Goal: Task Accomplishment & Management: Manage account settings

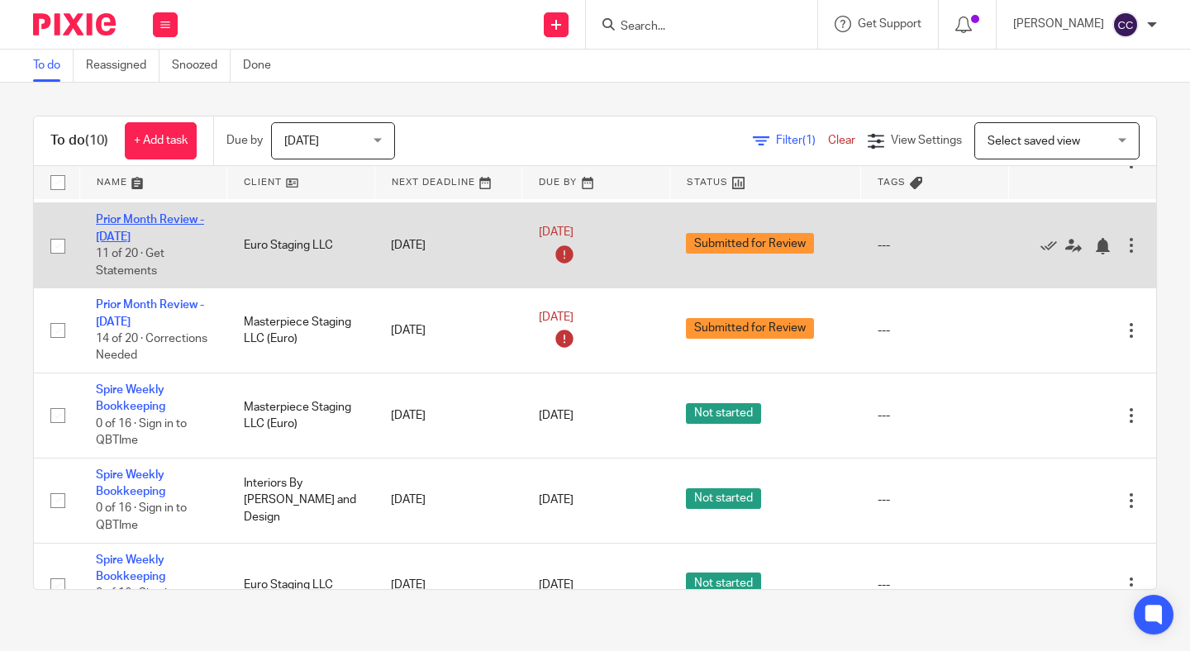
scroll to position [476, 0]
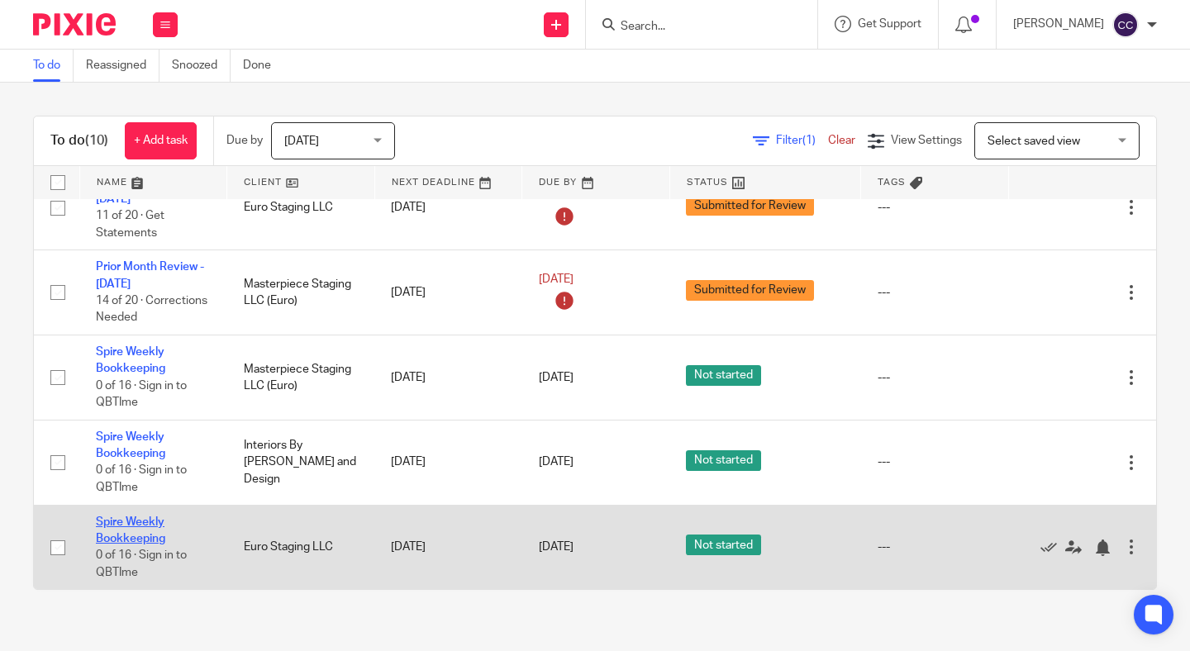
click at [119, 539] on link "Spire Weekly Bookkeeping" at bounding box center [130, 530] width 69 height 28
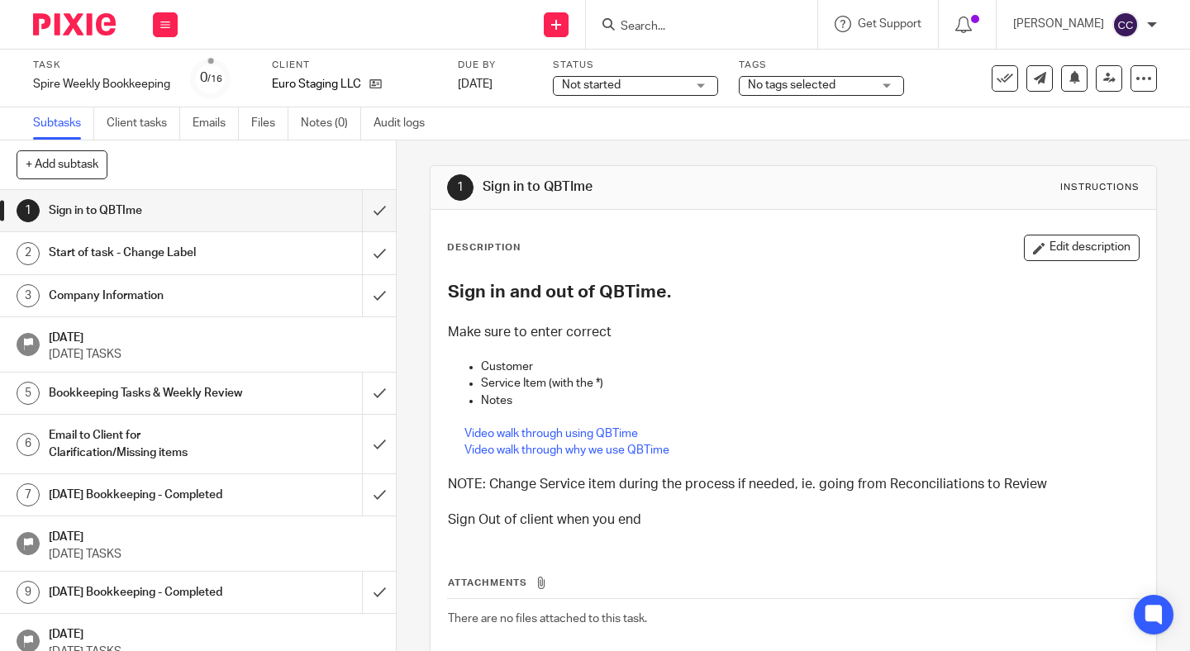
click at [612, 85] on span "Not started" at bounding box center [591, 85] width 59 height 12
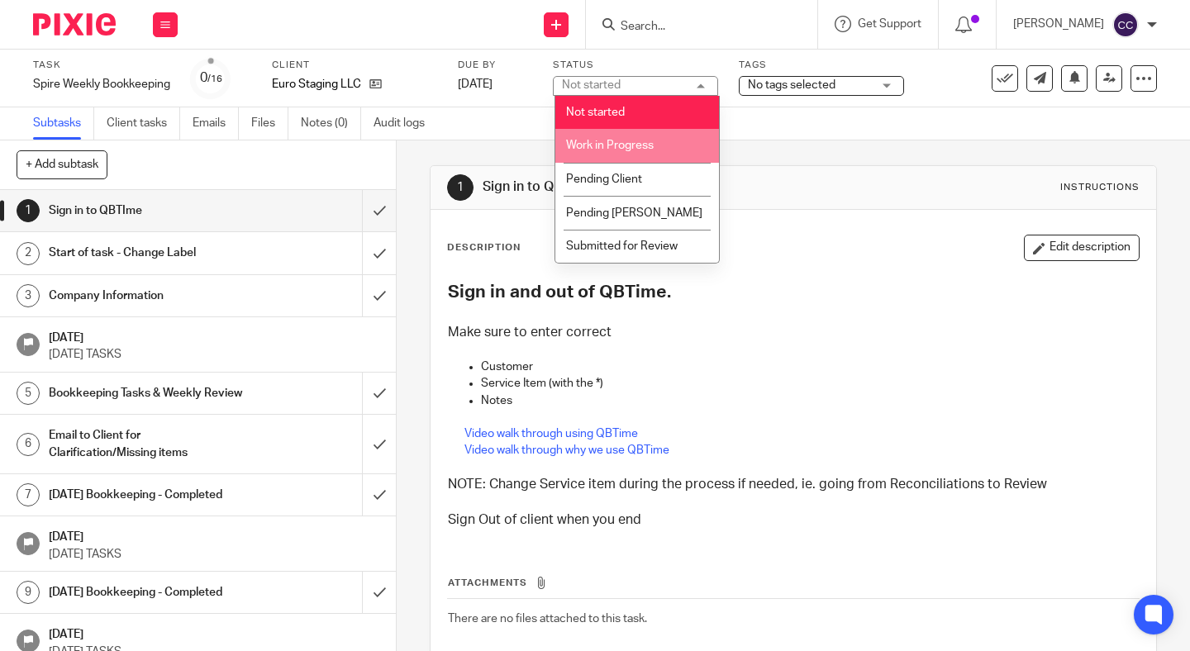
click at [603, 151] on span "Work in Progress" at bounding box center [610, 146] width 88 height 12
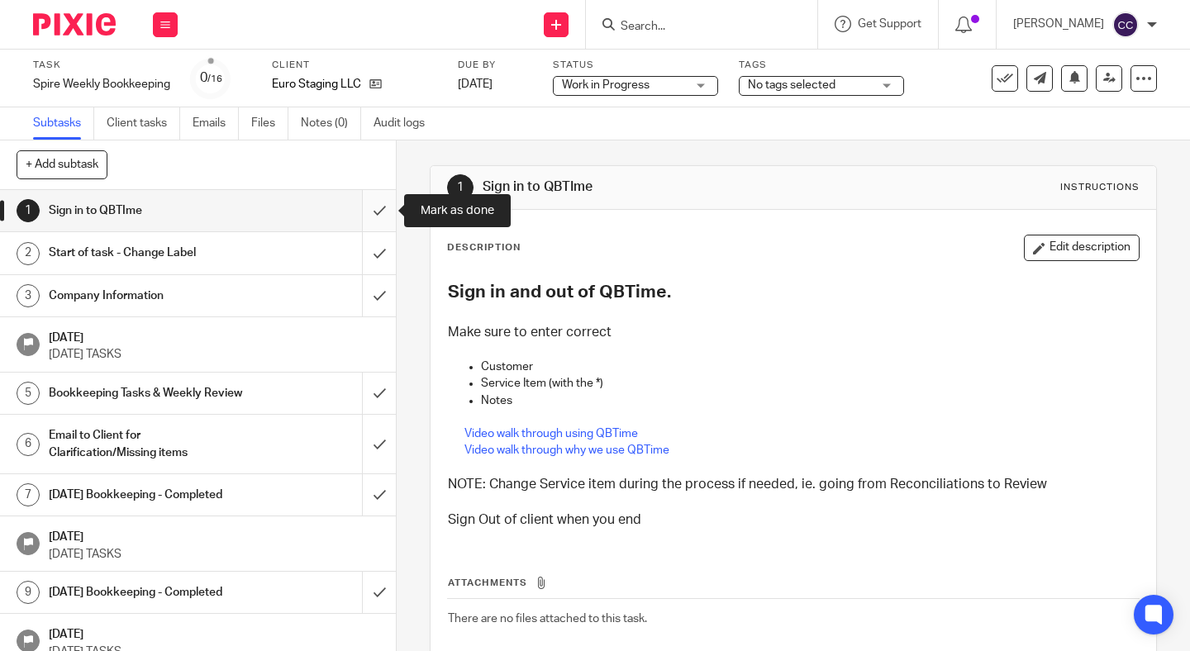
click at [382, 212] on input "submit" at bounding box center [198, 210] width 396 height 41
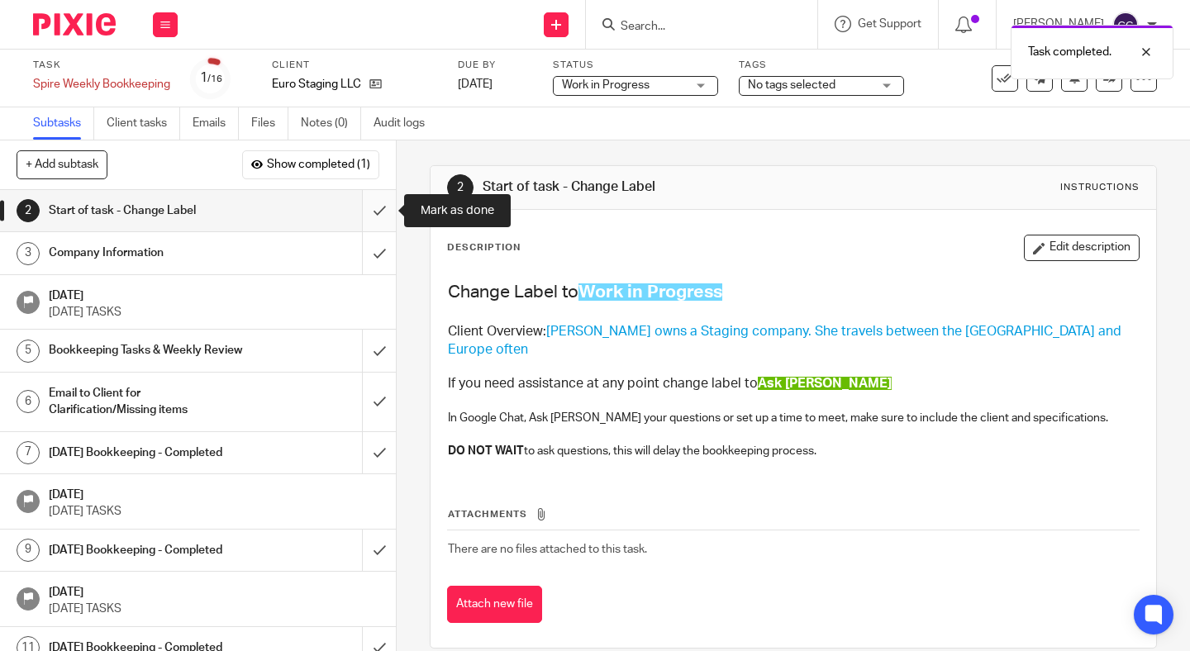
click at [379, 212] on input "submit" at bounding box center [198, 210] width 396 height 41
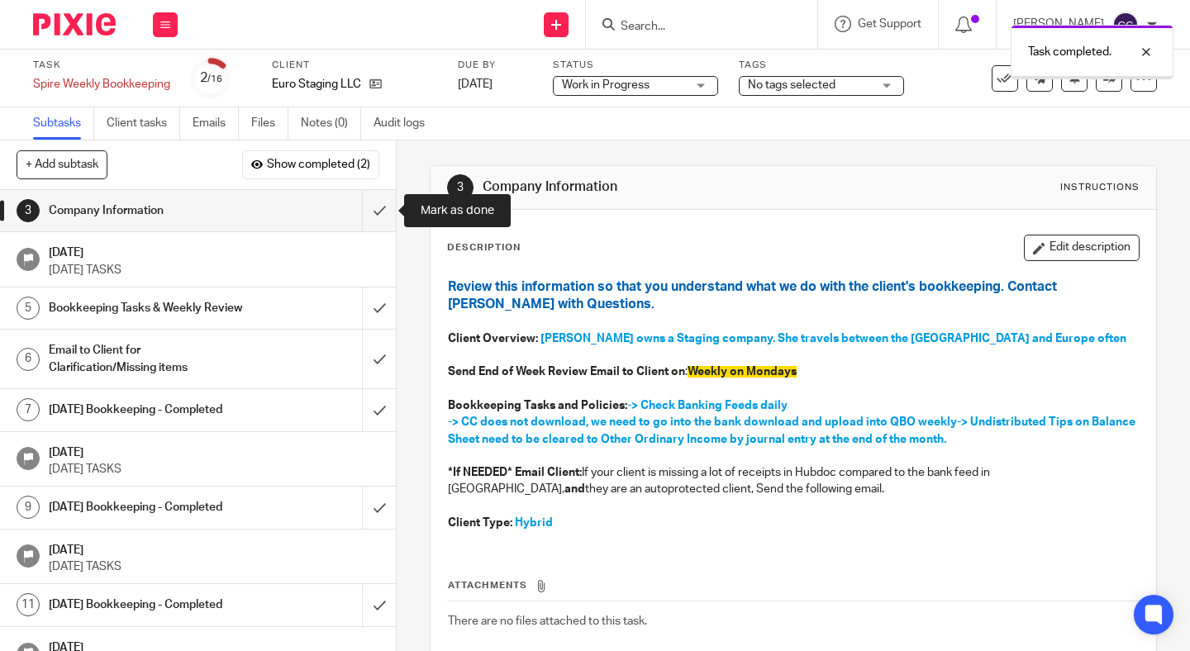
click at [379, 212] on input "submit" at bounding box center [198, 210] width 396 height 41
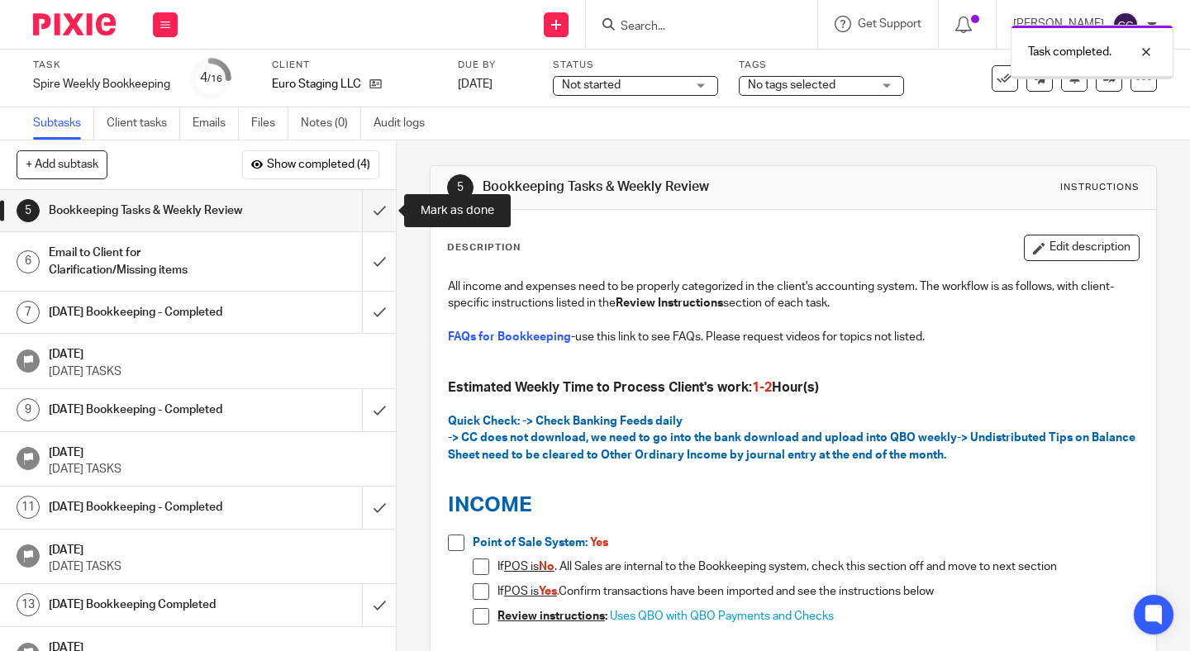
click at [379, 212] on input "submit" at bounding box center [198, 210] width 396 height 41
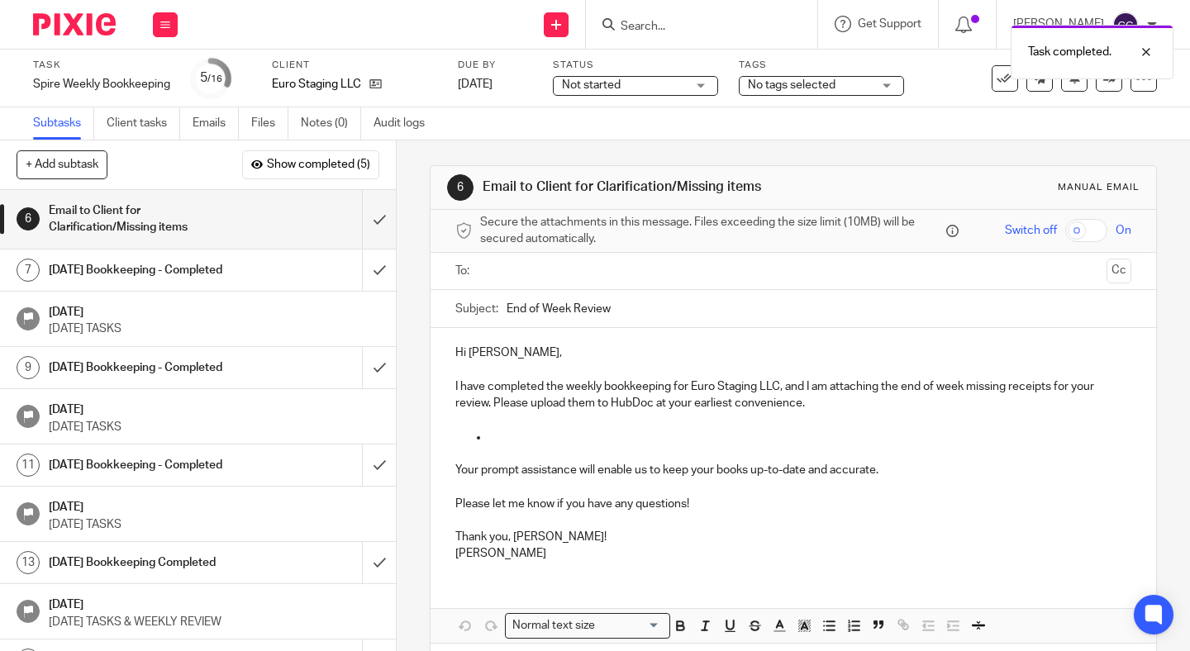
click at [583, 83] on span "Not started" at bounding box center [591, 85] width 59 height 12
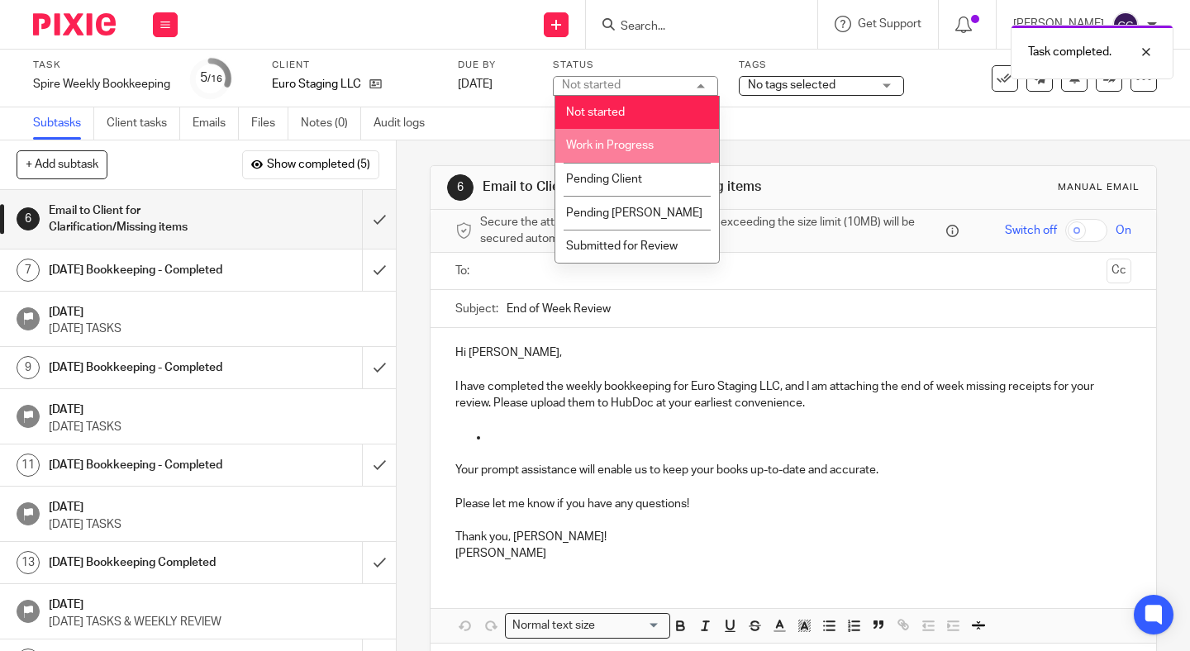
click at [591, 144] on span "Work in Progress" at bounding box center [610, 146] width 88 height 12
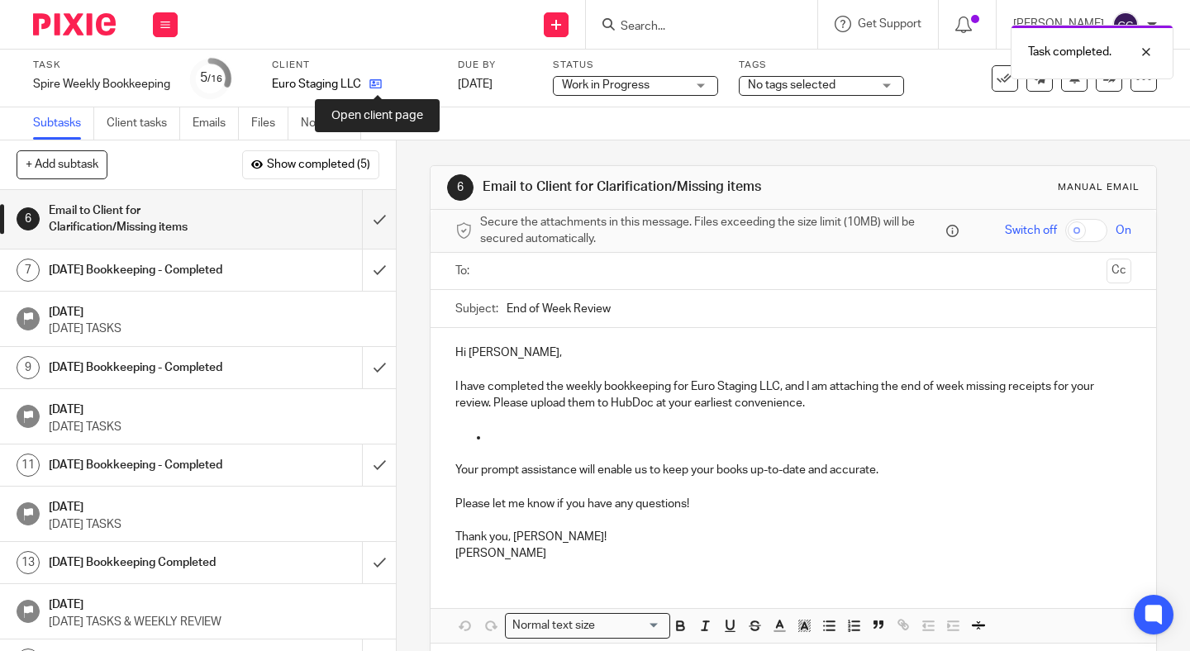
click at [378, 88] on icon at bounding box center [375, 84] width 12 height 12
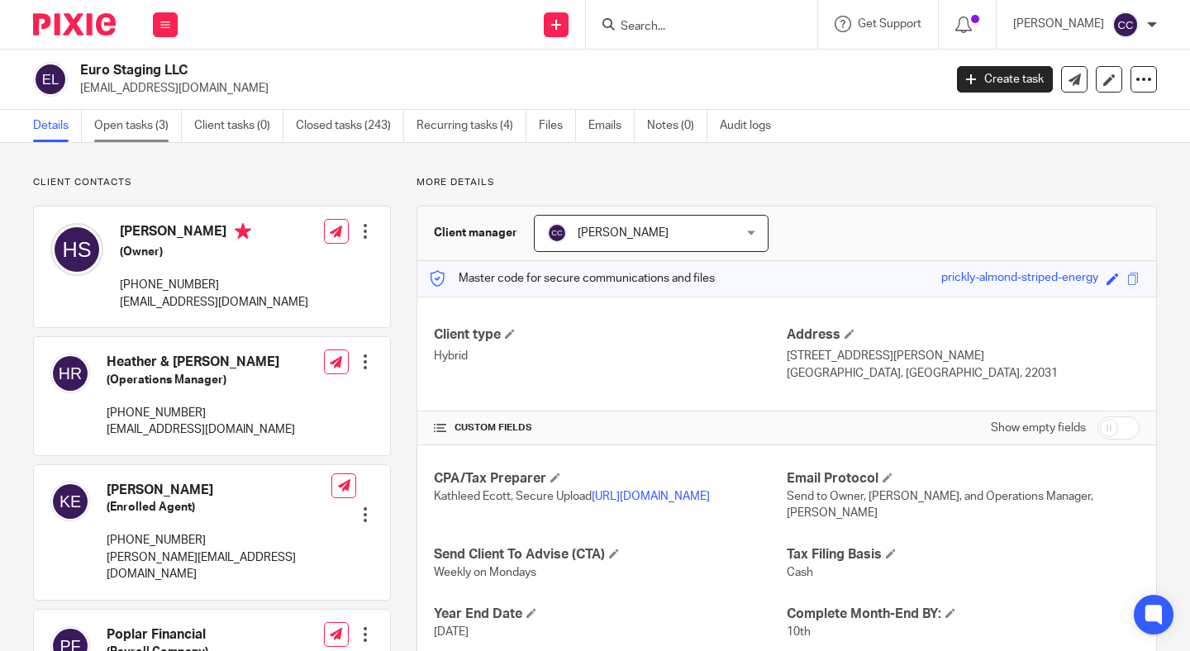
click at [138, 121] on link "Open tasks (3)" at bounding box center [138, 126] width 88 height 32
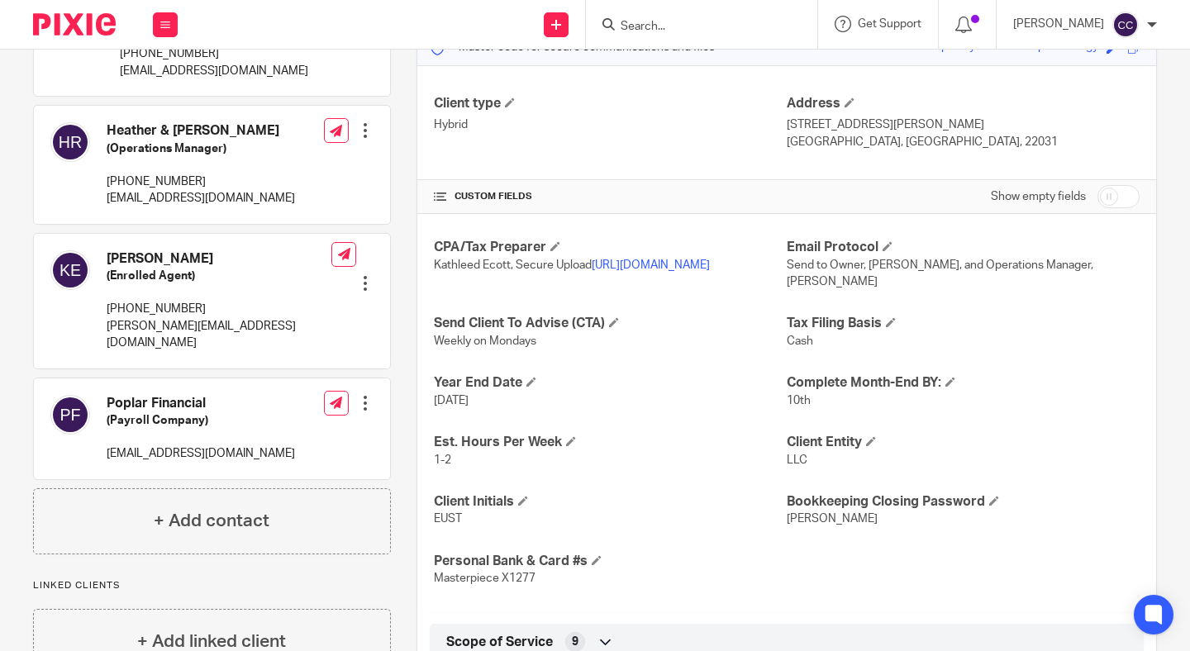
scroll to position [237, 0]
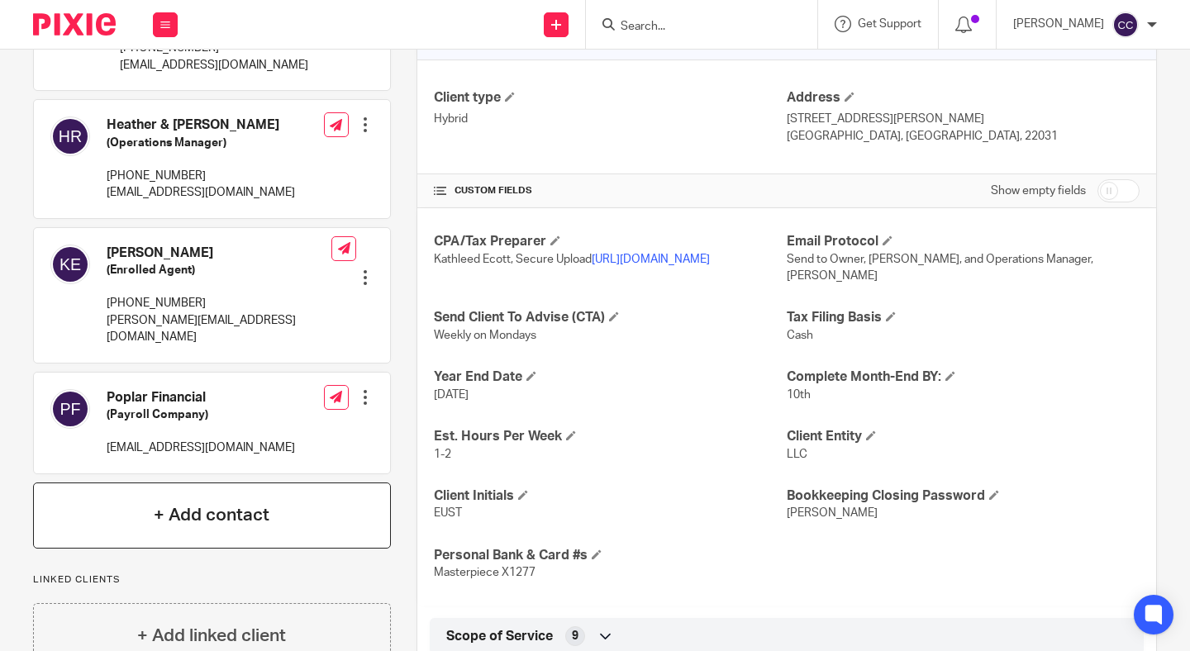
click at [195, 502] on h4 "+ Add contact" at bounding box center [212, 515] width 116 height 26
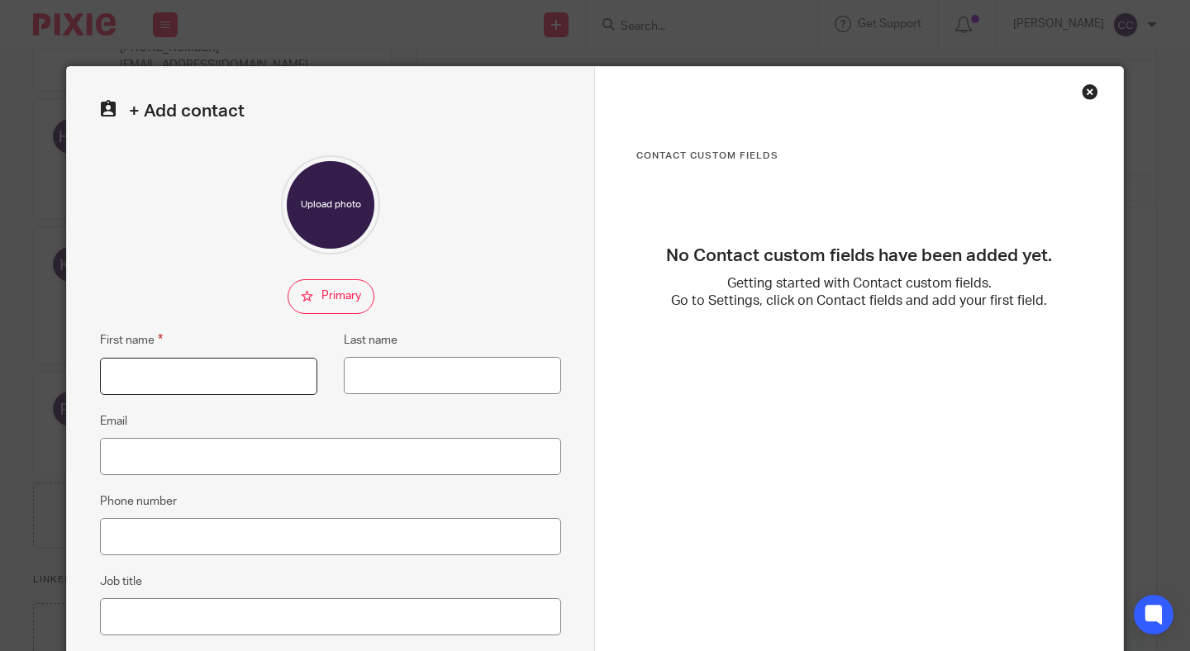
click at [200, 382] on input "First name" at bounding box center [208, 376] width 217 height 37
type input "[PERSON_NAME]"
click at [415, 369] on input "Last name" at bounding box center [452, 375] width 217 height 37
type input "[PERSON_NAME]"
click at [278, 456] on input "Email" at bounding box center [330, 456] width 461 height 37
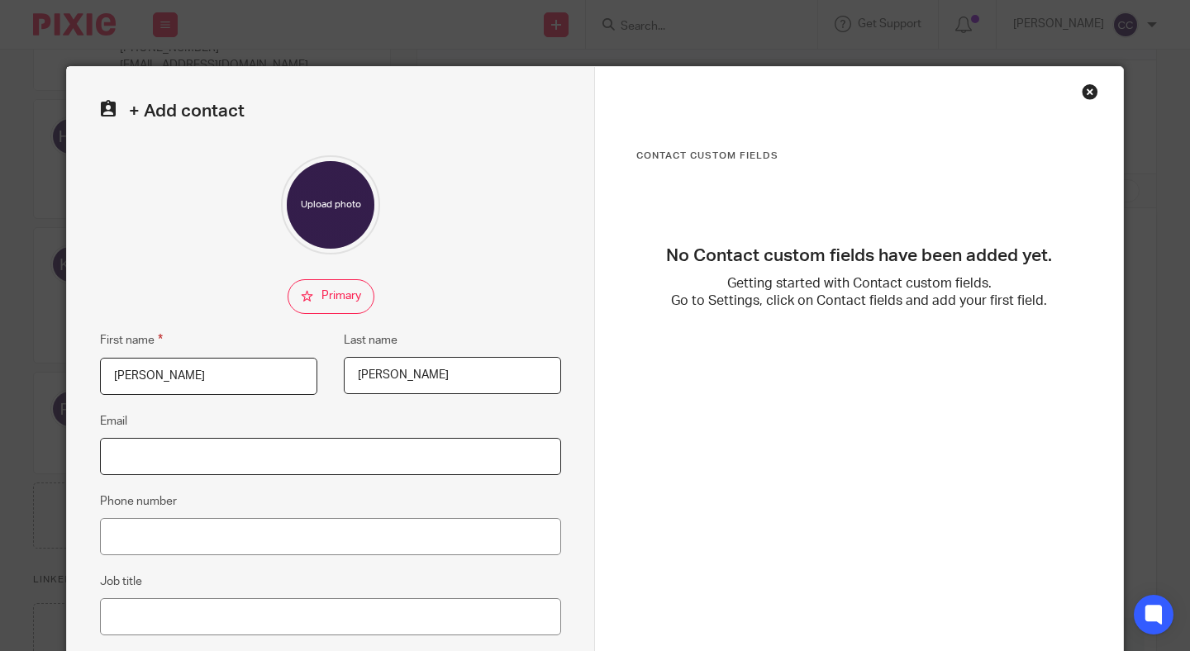
paste input "[EMAIL_ADDRESS][DOMAIN_NAME]"
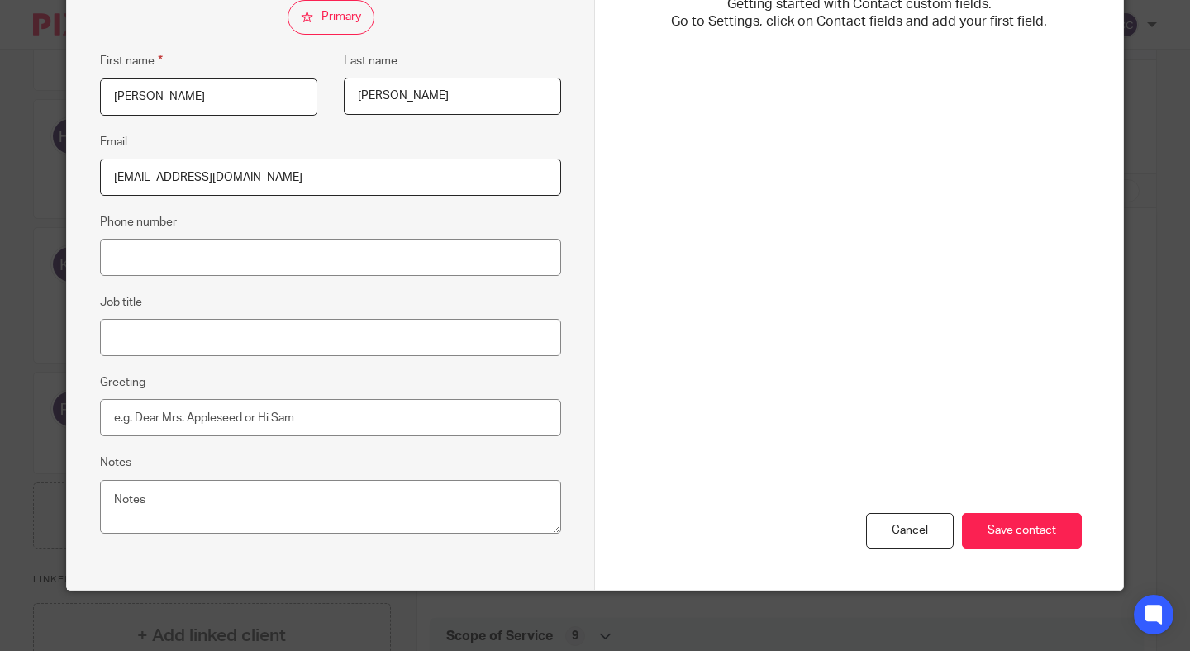
scroll to position [285, 0]
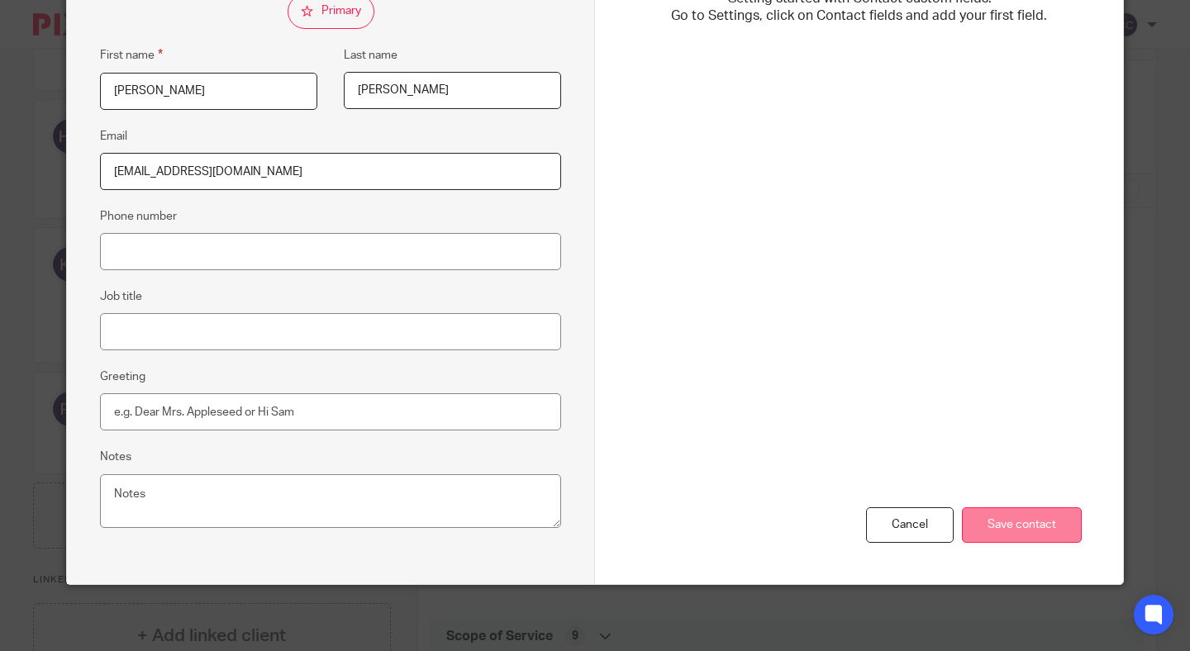
type input "[EMAIL_ADDRESS][DOMAIN_NAME]"
click at [1046, 531] on input "Save contact" at bounding box center [1022, 525] width 120 height 36
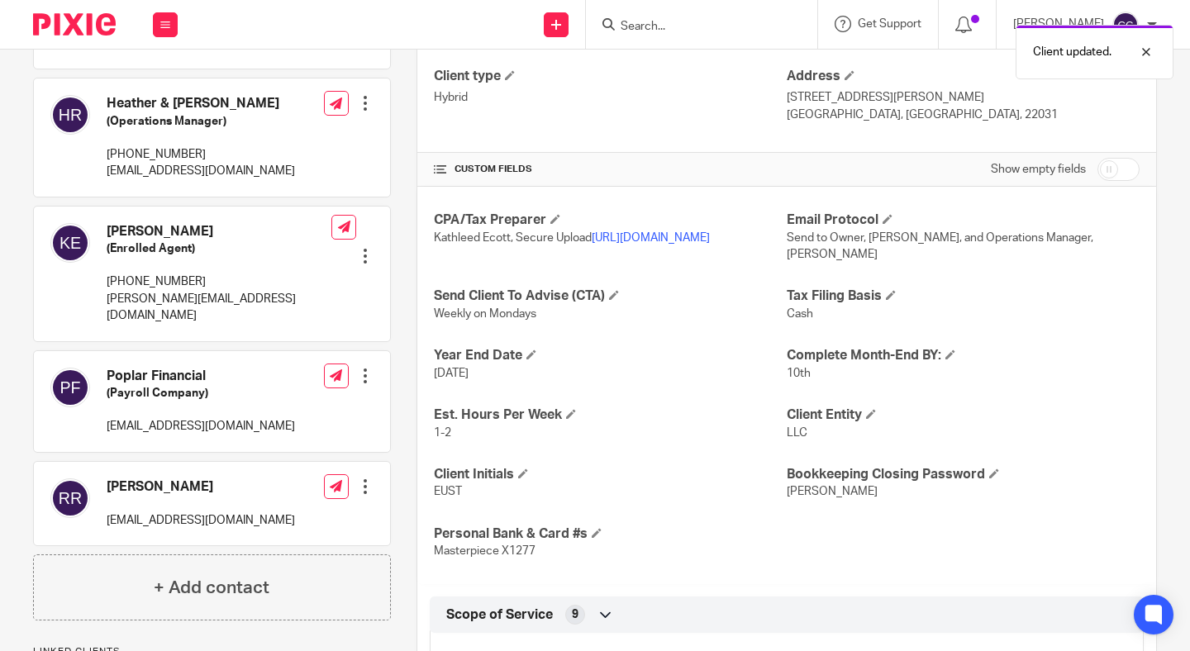
scroll to position [262, 0]
